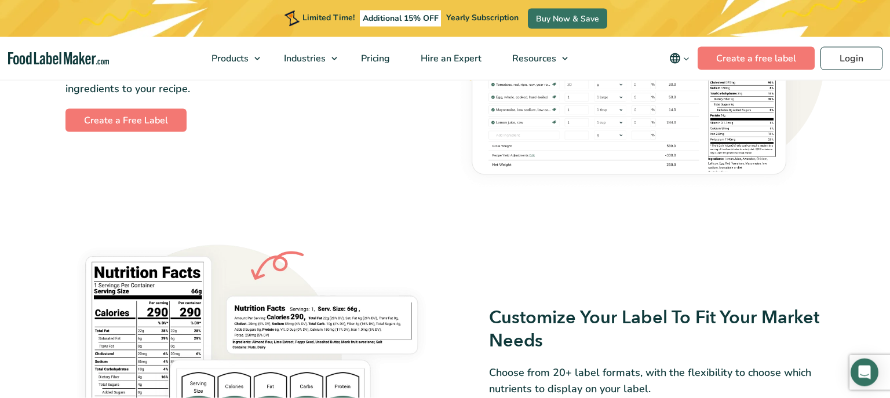
scroll to position [756, 0]
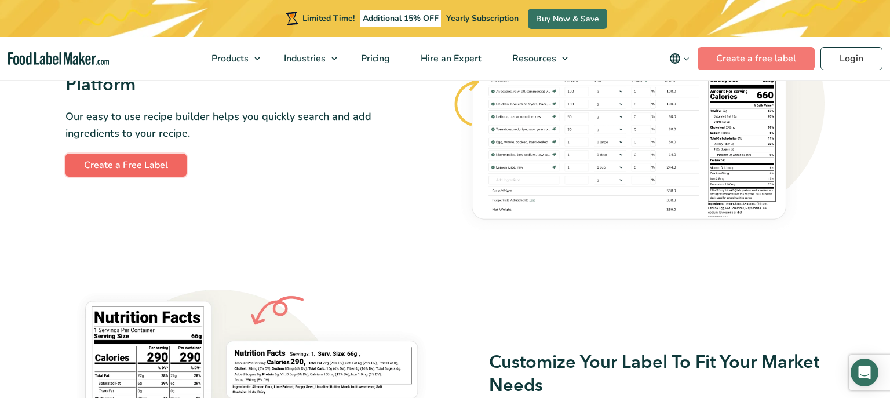
click at [125, 163] on link "Create a Free Label" at bounding box center [125, 165] width 121 height 23
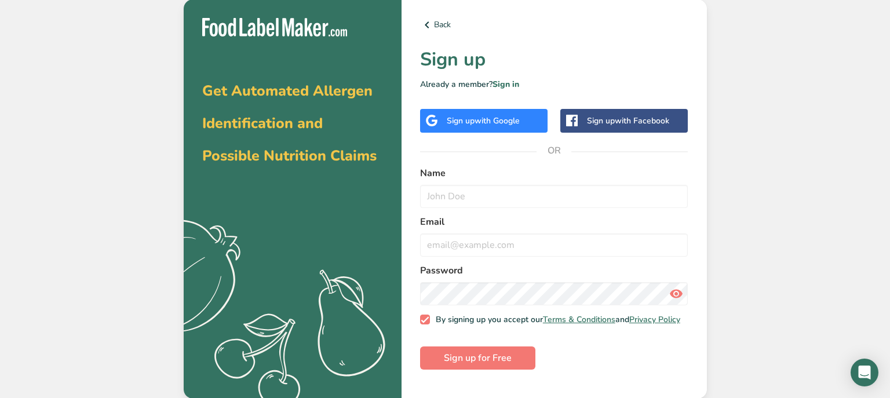
click at [488, 122] on span "with Google" at bounding box center [497, 120] width 45 height 11
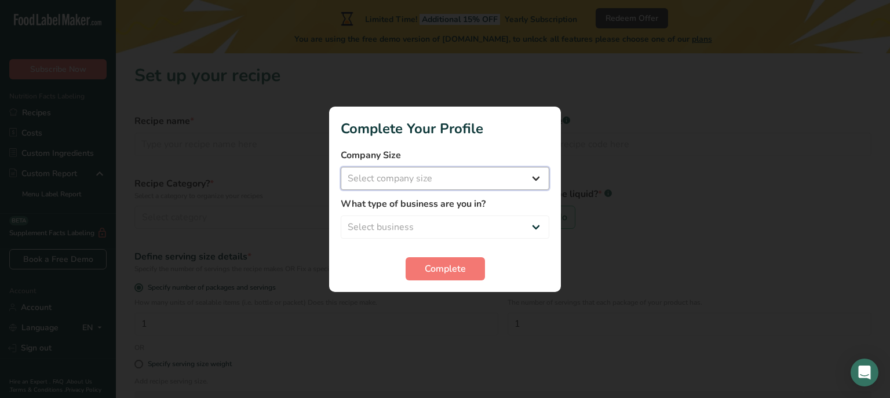
click at [341, 167] on select "Select company size Fewer than 10 Employees 10 to 50 Employees 51 to 500 Employ…" at bounding box center [445, 178] width 209 height 23
select select "1"
click option "Fewer than 10 Employees" at bounding box center [0, 0] width 0 height 0
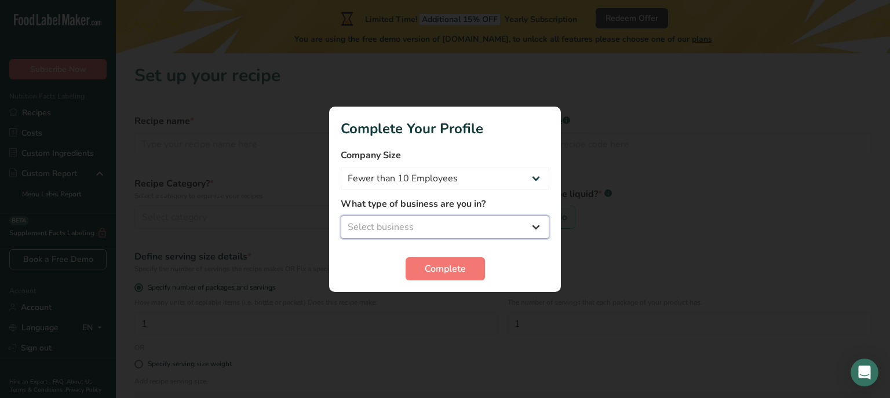
click at [341, 216] on select "Select business Packaged Food Manufacturer Restaurant & Cafe Bakery Meal Plans …" at bounding box center [445, 227] width 209 height 23
select select "2"
click option "Restaurant & Cafe" at bounding box center [0, 0] width 0 height 0
click at [445, 272] on span "Complete" at bounding box center [445, 269] width 41 height 14
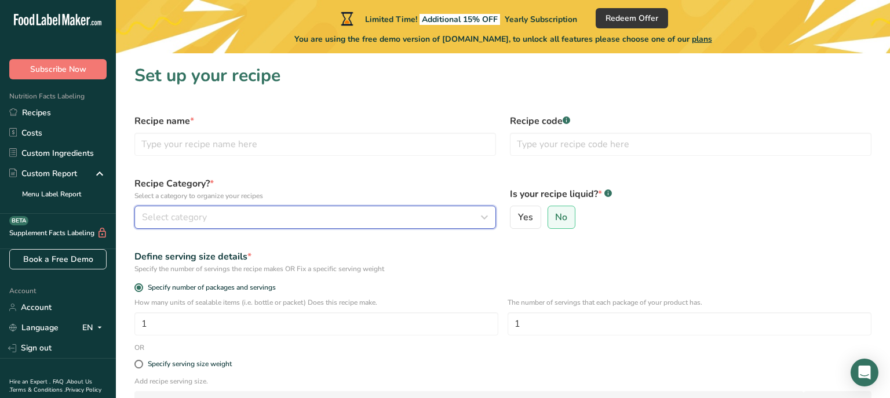
click at [347, 212] on div "Select category" at bounding box center [312, 217] width 340 height 14
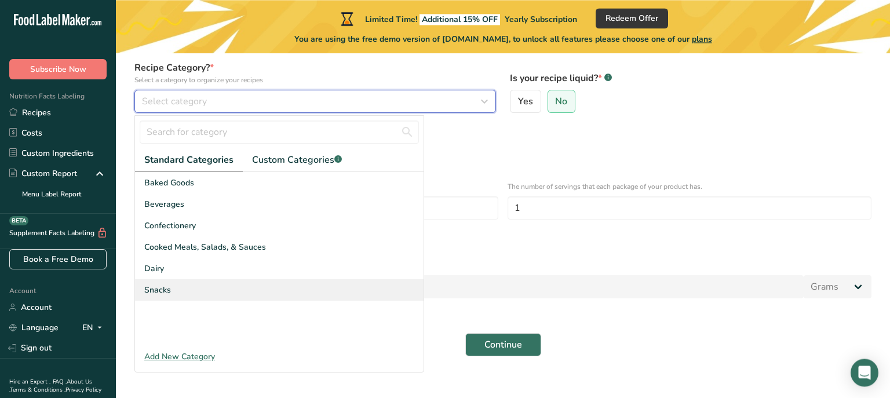
scroll to position [130, 0]
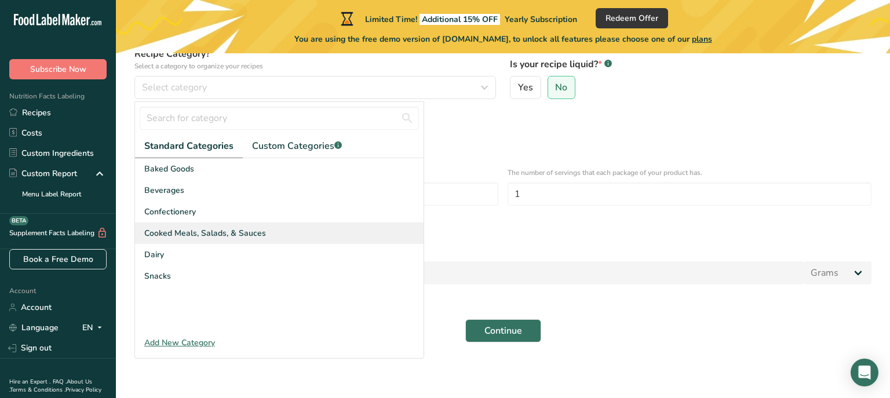
click at [250, 235] on span "Cooked Meals, Salads, & Sauces" at bounding box center [205, 233] width 122 height 12
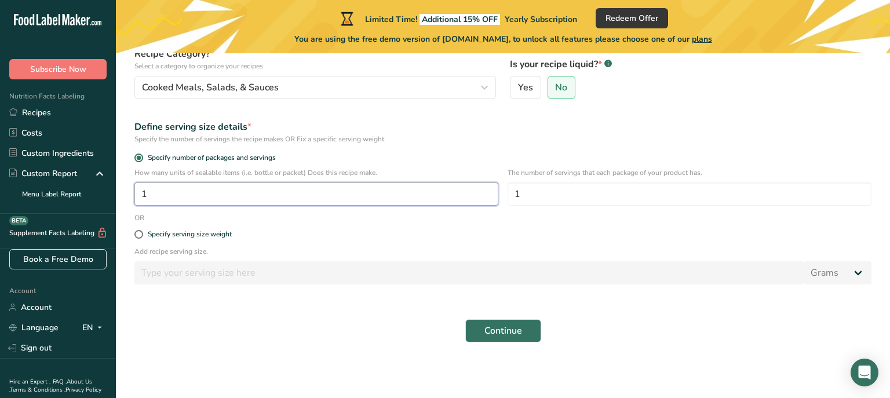
click at [292, 196] on input "1" at bounding box center [316, 194] width 364 height 23
click at [562, 82] on span "No" at bounding box center [561, 88] width 12 height 12
